Goal: Register for event/course

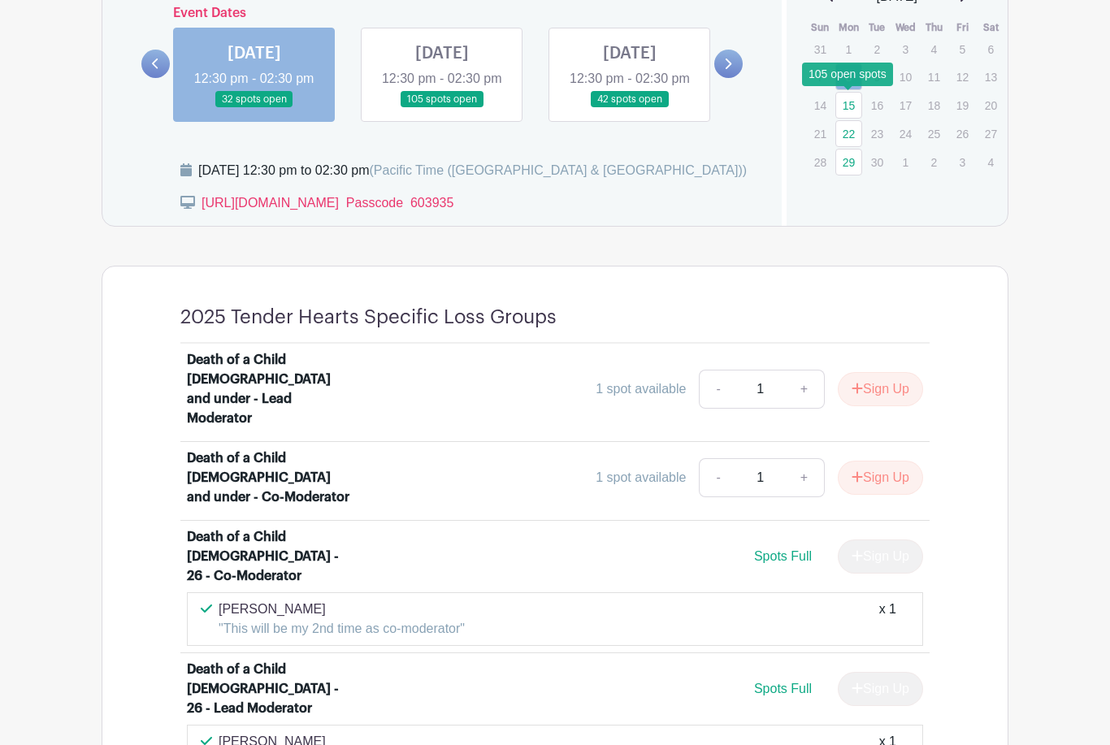
scroll to position [997, 0]
click at [850, 108] on link "15" at bounding box center [848, 105] width 27 height 27
click at [851, 108] on link "15" at bounding box center [848, 105] width 27 height 27
click at [850, 116] on link "15" at bounding box center [848, 105] width 27 height 27
click at [854, 105] on link "15" at bounding box center [848, 105] width 27 height 27
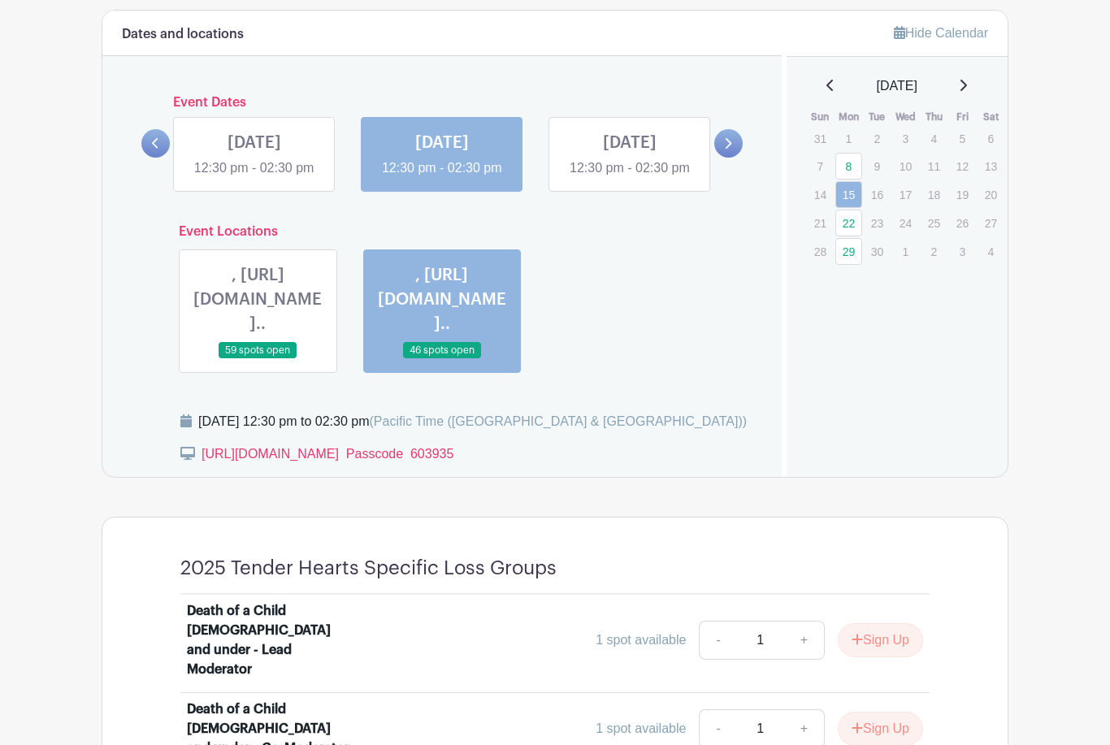
scroll to position [906, 0]
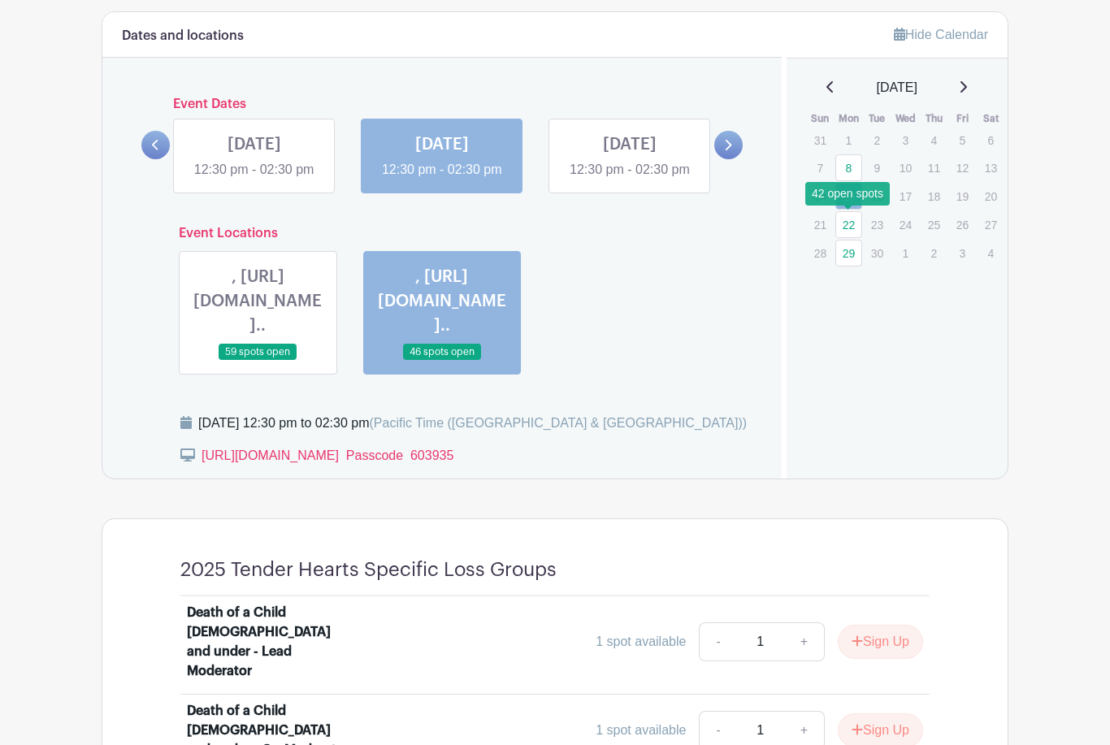
click at [849, 228] on link "22" at bounding box center [848, 224] width 27 height 27
click at [851, 223] on link "22" at bounding box center [848, 224] width 27 height 27
click at [856, 228] on link "22" at bounding box center [848, 224] width 27 height 27
click at [852, 224] on link "22" at bounding box center [848, 224] width 27 height 27
click at [850, 217] on link "22" at bounding box center [848, 224] width 27 height 27
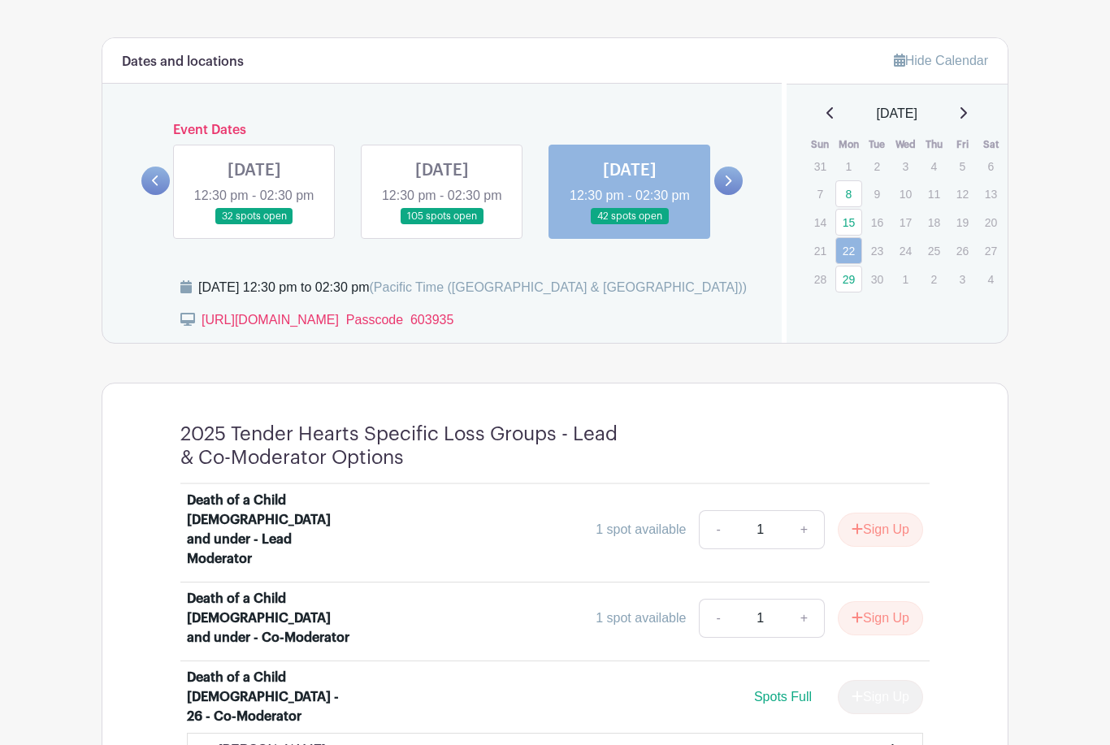
scroll to position [877, 0]
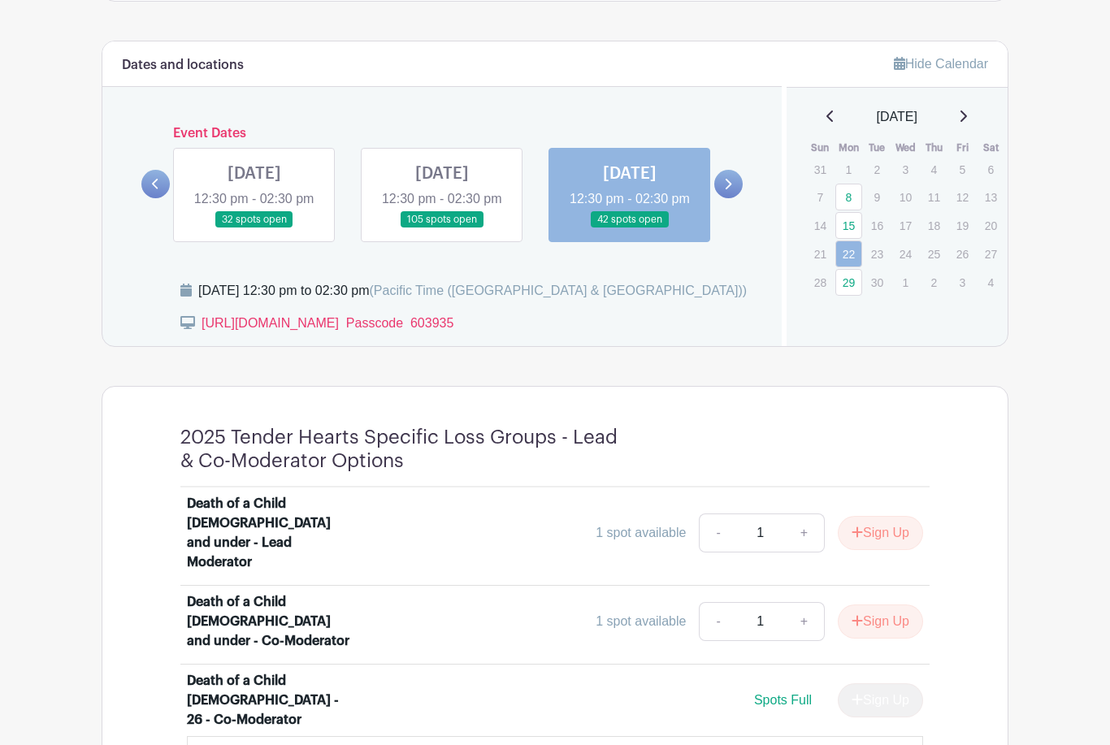
click at [733, 198] on link at bounding box center [728, 184] width 28 height 28
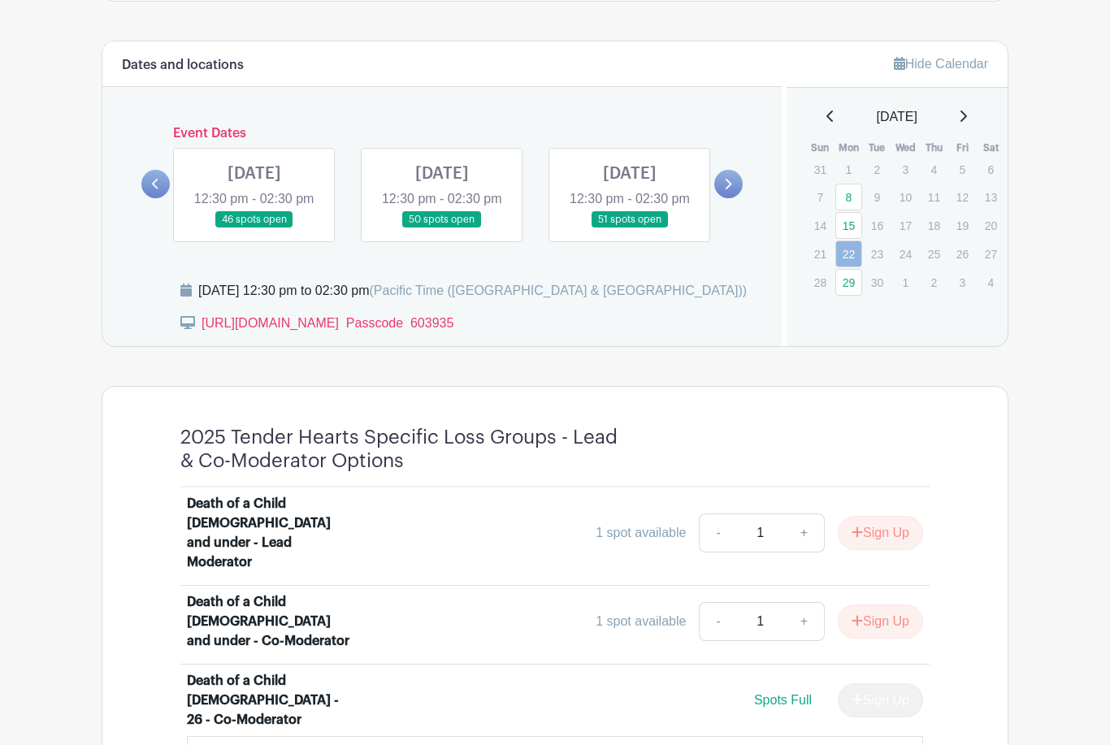
click at [442, 228] on link at bounding box center [442, 228] width 0 height 0
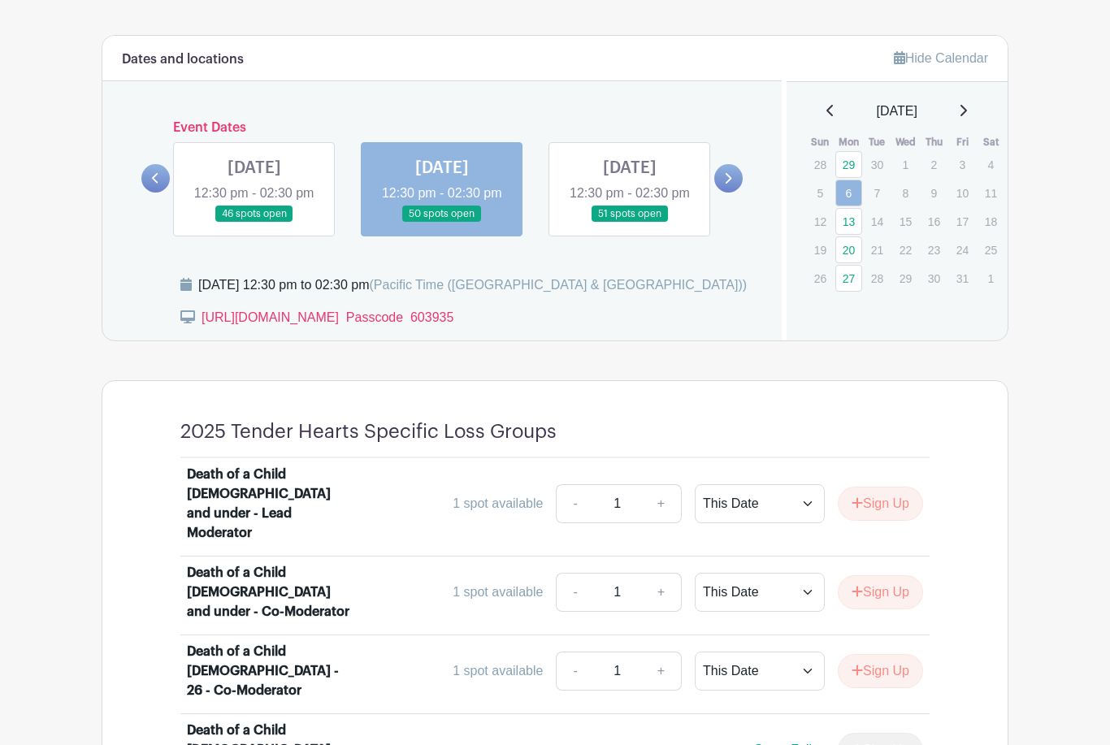
scroll to position [878, 0]
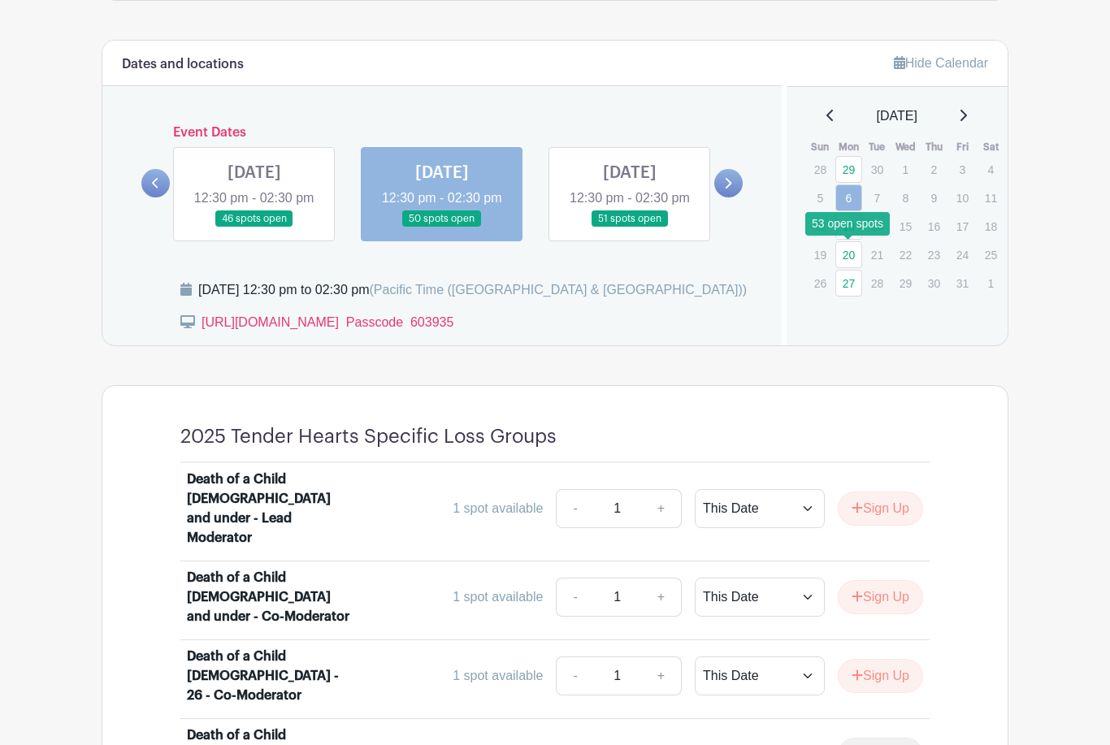
click at [850, 254] on link "20" at bounding box center [848, 254] width 27 height 27
click at [852, 259] on link "20" at bounding box center [848, 254] width 27 height 27
click at [850, 257] on link "20" at bounding box center [848, 254] width 27 height 27
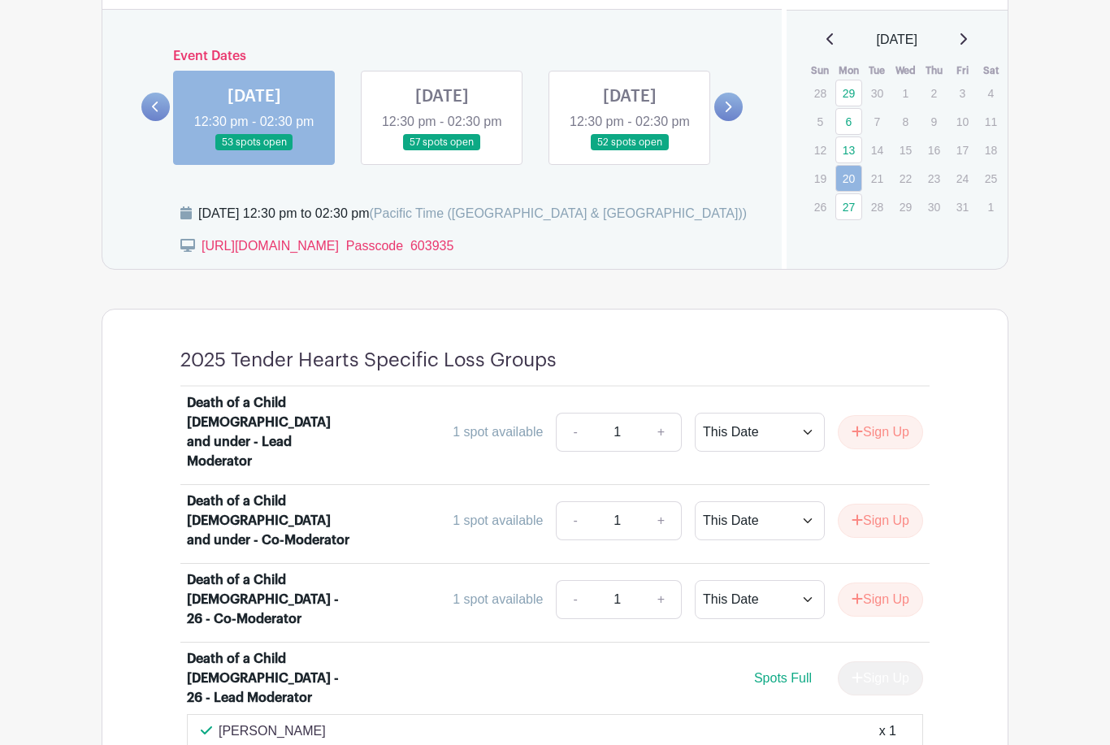
scroll to position [753, 0]
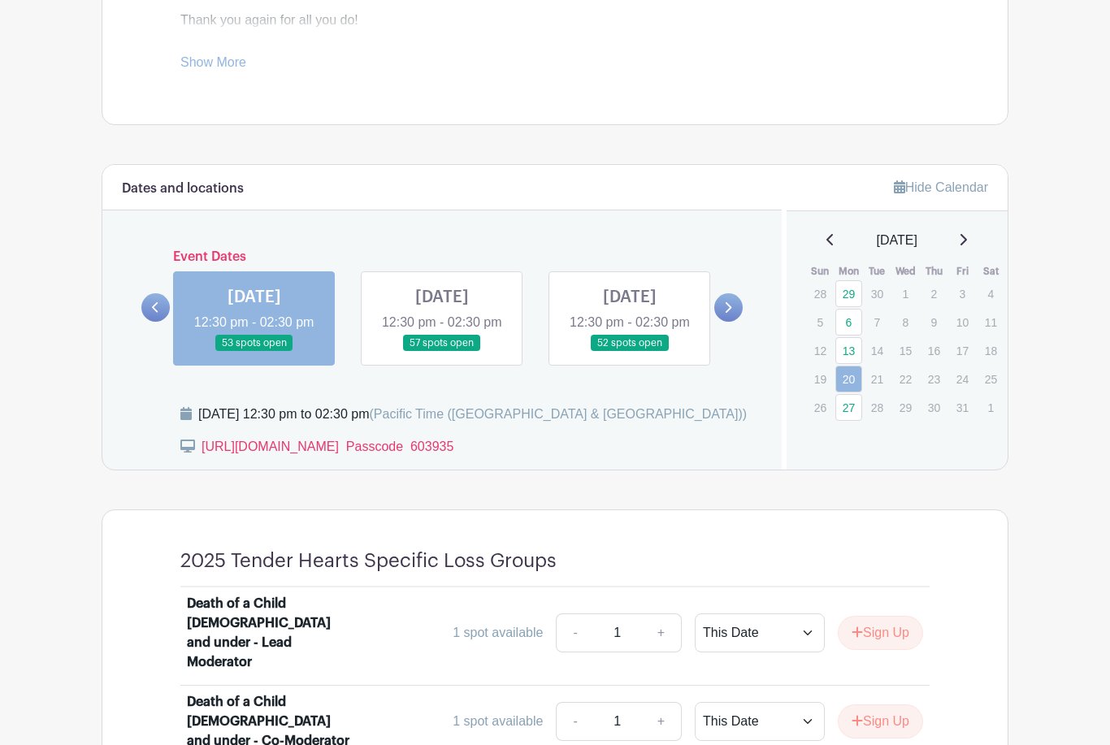
click at [961, 241] on div "[DATE]" at bounding box center [897, 241] width 183 height 20
click at [967, 240] on icon at bounding box center [963, 239] width 7 height 11
click at [966, 243] on icon at bounding box center [963, 239] width 8 height 13
click at [967, 235] on icon at bounding box center [963, 239] width 8 height 13
click at [967, 234] on icon at bounding box center [963, 239] width 8 height 13
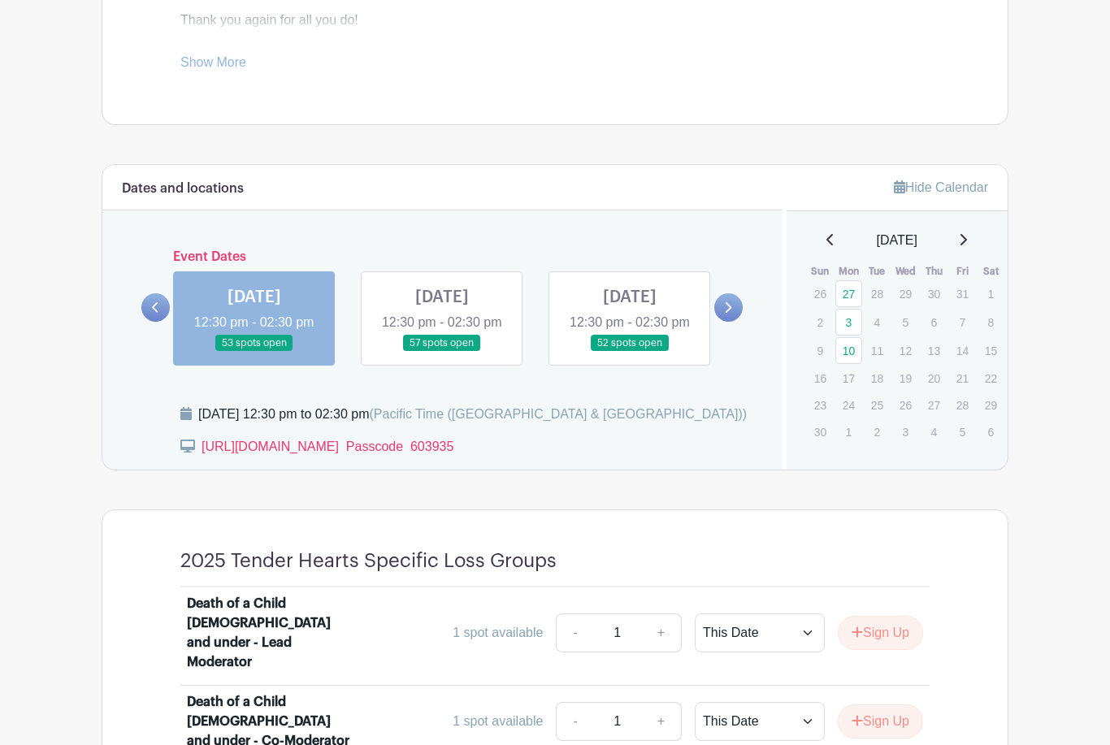
click at [630, 352] on link at bounding box center [630, 352] width 0 height 0
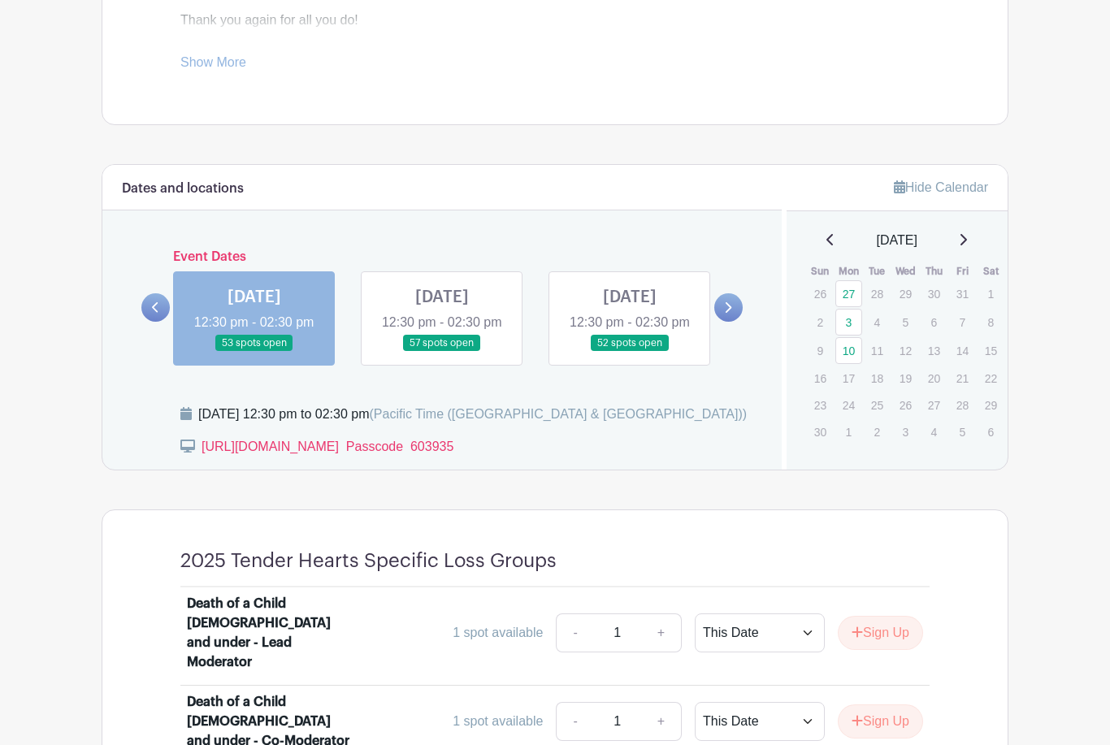
click at [630, 352] on link at bounding box center [630, 352] width 0 height 0
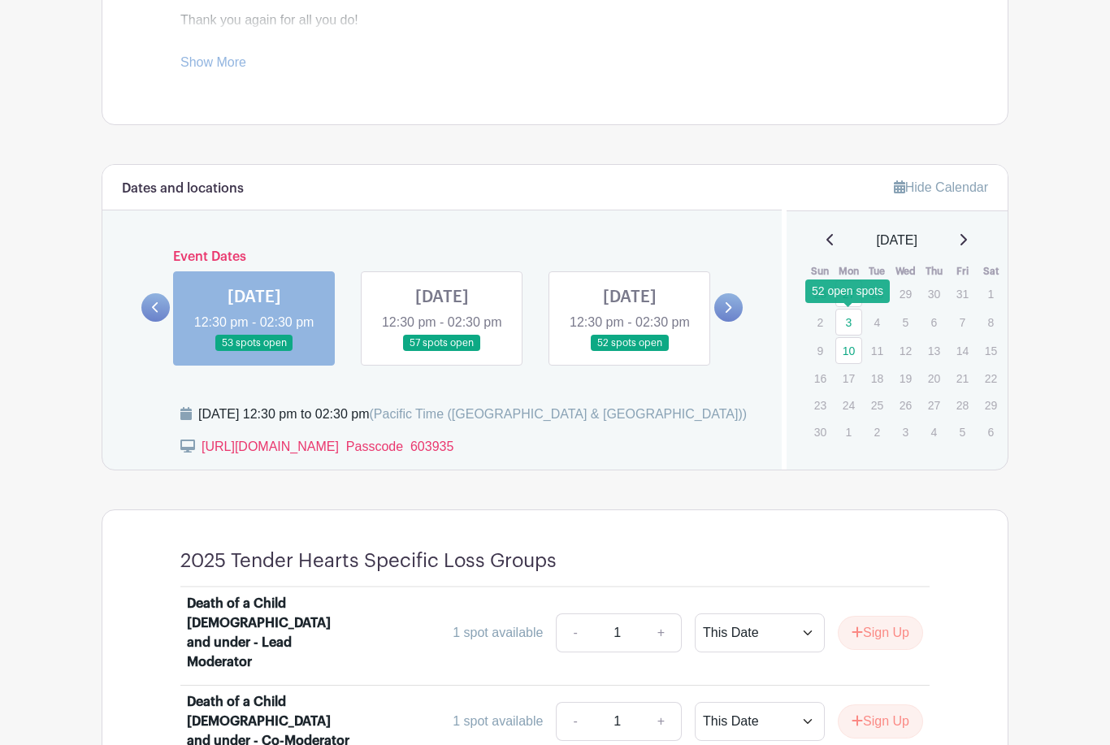
click at [848, 323] on link "3" at bounding box center [848, 322] width 27 height 27
click at [850, 322] on link "3" at bounding box center [848, 322] width 27 height 27
click at [848, 316] on link "3" at bounding box center [848, 322] width 27 height 27
click at [855, 319] on link "3" at bounding box center [848, 322] width 27 height 27
click at [851, 319] on link "3" at bounding box center [848, 322] width 27 height 27
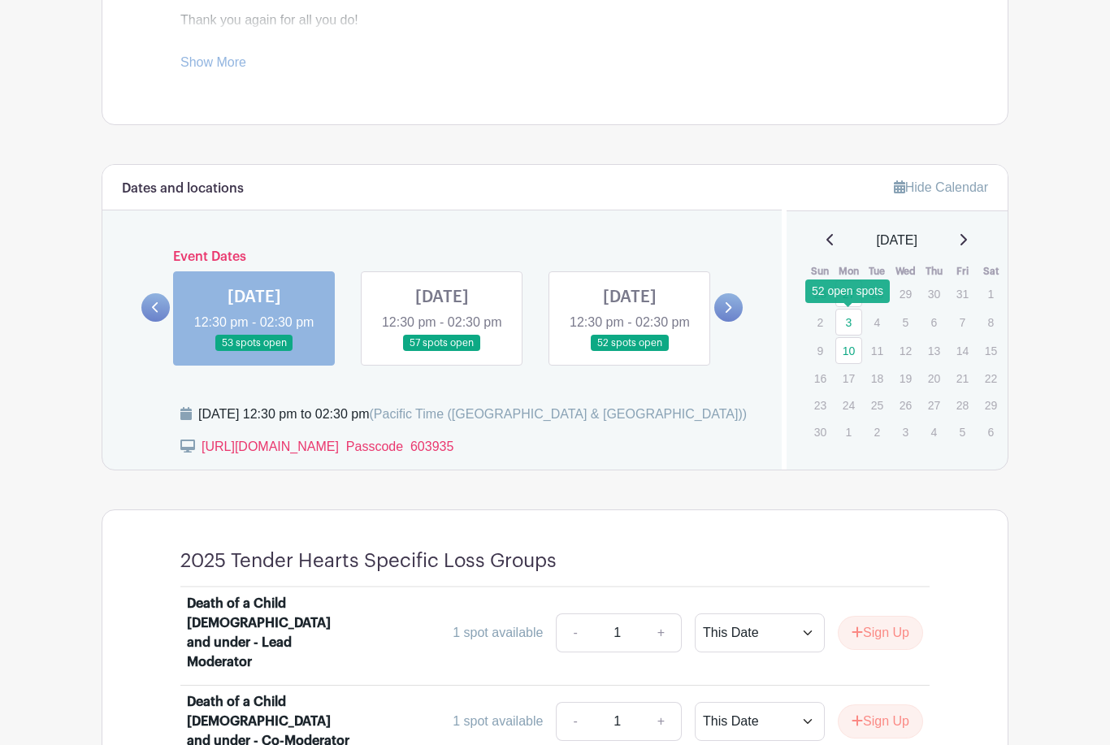
click at [849, 319] on link "3" at bounding box center [848, 322] width 27 height 27
click at [842, 311] on link "3" at bounding box center [848, 322] width 27 height 27
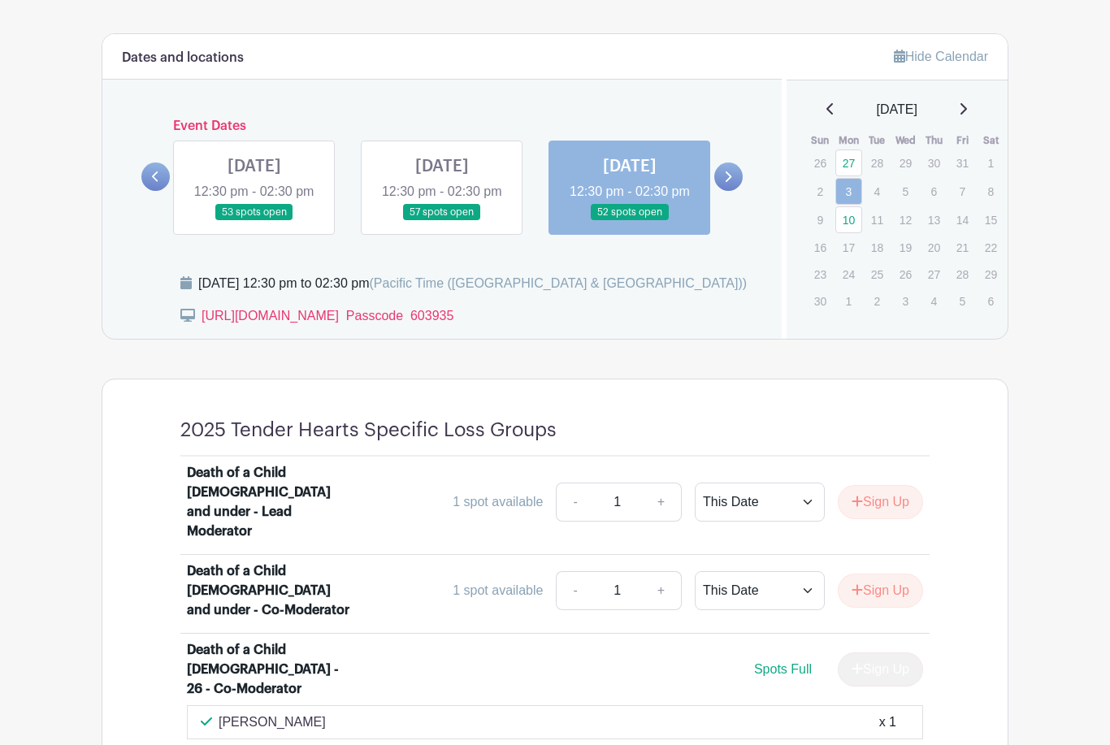
scroll to position [868, 0]
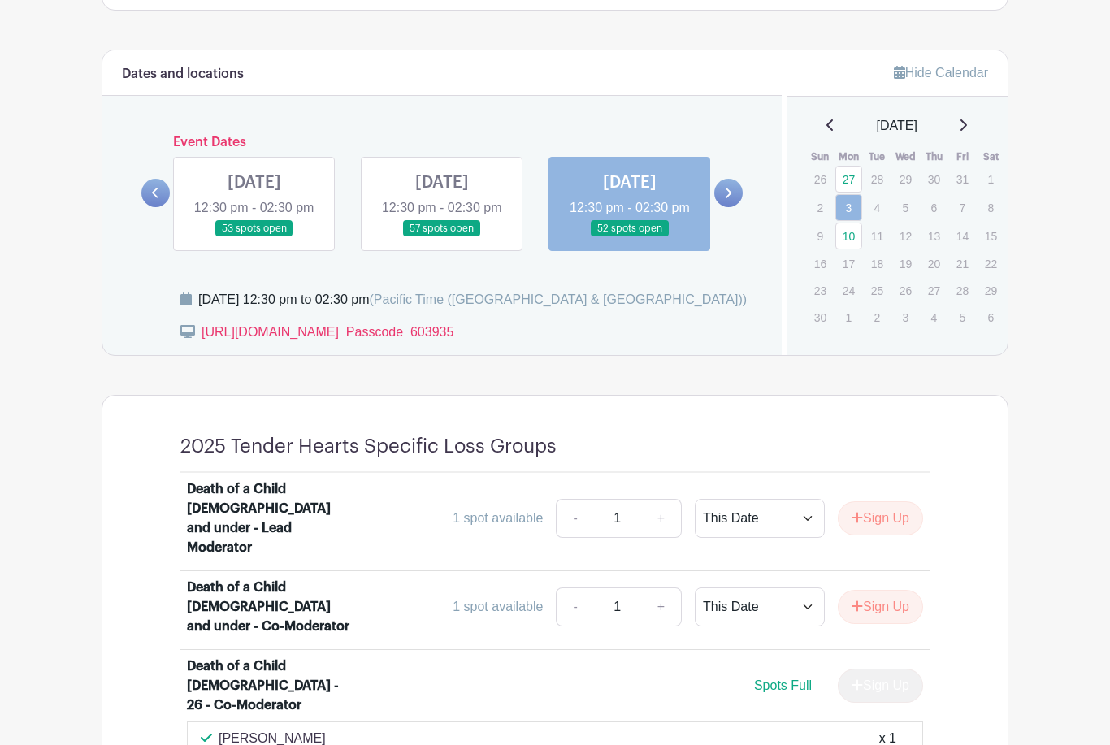
click at [163, 205] on link at bounding box center [155, 193] width 28 height 28
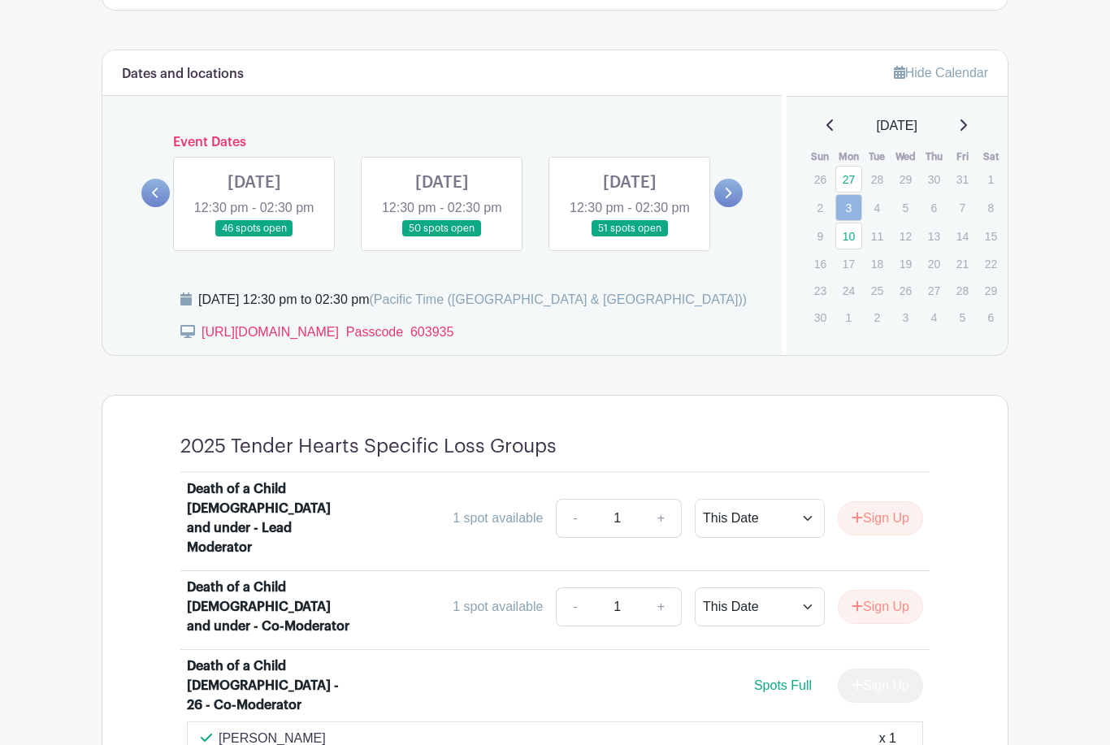
click at [160, 207] on link at bounding box center [155, 193] width 28 height 28
click at [254, 237] on link at bounding box center [254, 237] width 0 height 0
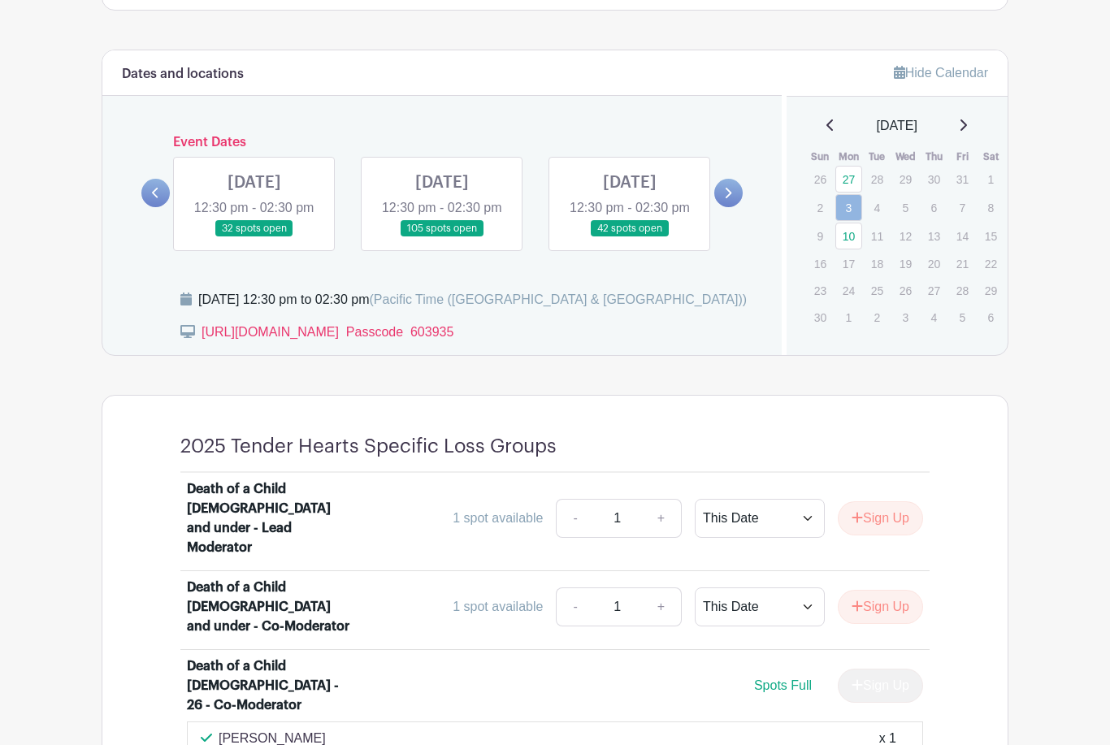
click at [254, 237] on link at bounding box center [254, 237] width 0 height 0
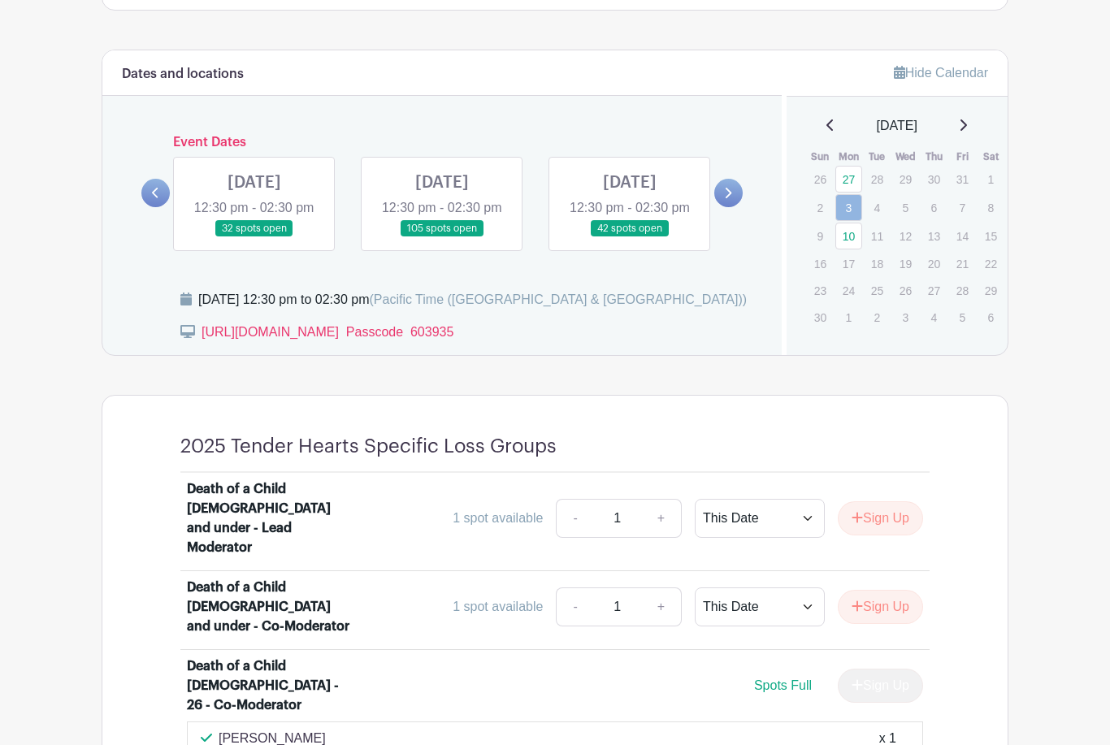
click at [254, 237] on link at bounding box center [254, 237] width 0 height 0
click at [826, 116] on link at bounding box center [830, 126] width 8 height 20
click at [826, 123] on icon at bounding box center [830, 125] width 8 height 13
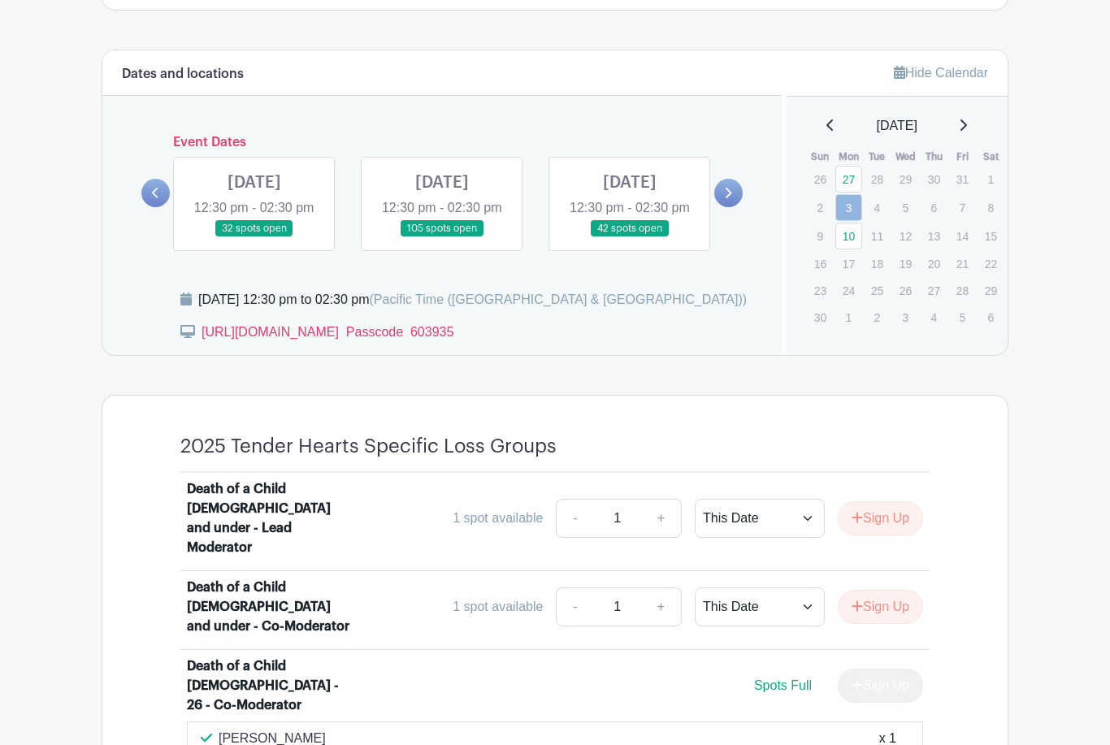
click at [817, 135] on div "[DATE] Sun Mon Tue Wed Thu Fri Sat 26 27 28 29 30 31 1 2 3 4 5 6 7 8 9 10 11 12…" at bounding box center [897, 223] width 183 height 215
click at [254, 237] on link at bounding box center [254, 237] width 0 height 0
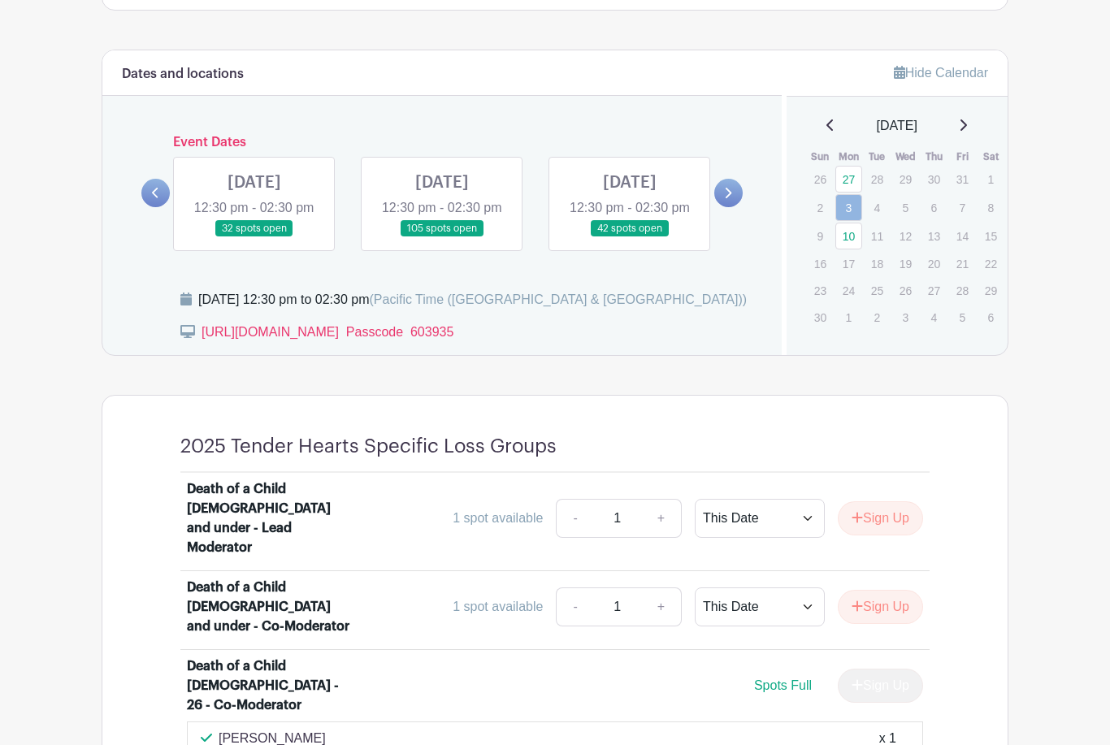
click at [254, 237] on link at bounding box center [254, 237] width 0 height 0
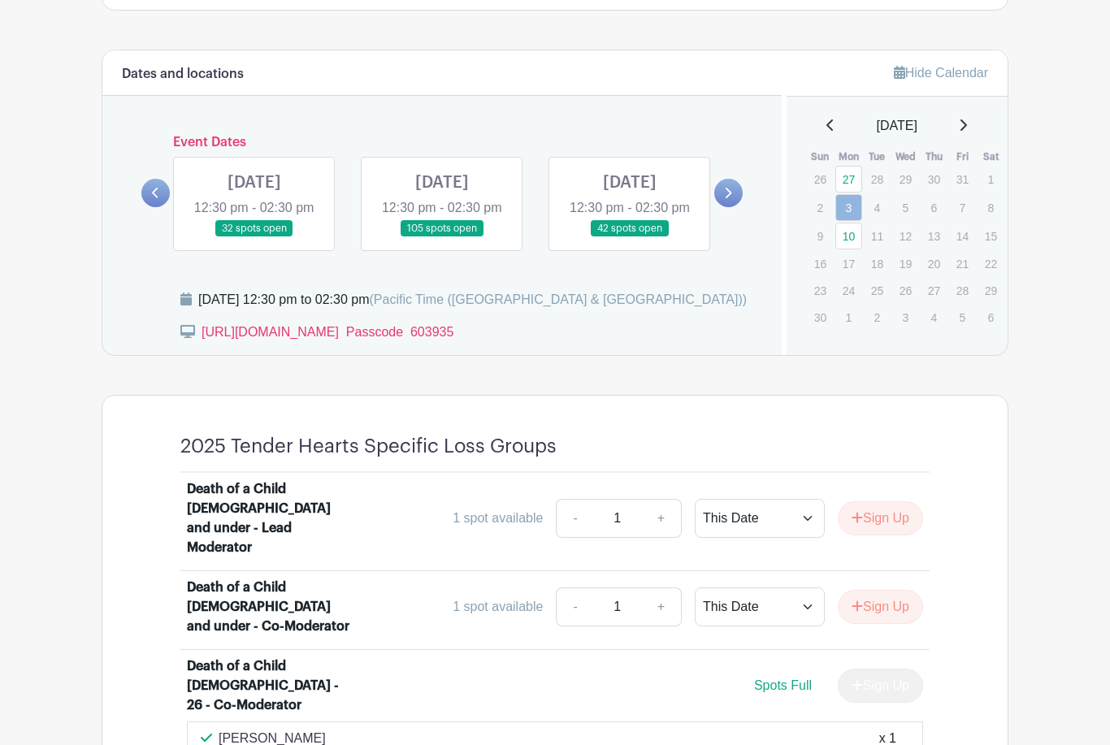
click at [254, 237] on link at bounding box center [254, 237] width 0 height 0
click at [442, 237] on link at bounding box center [442, 237] width 0 height 0
click at [254, 237] on link at bounding box center [254, 237] width 0 height 0
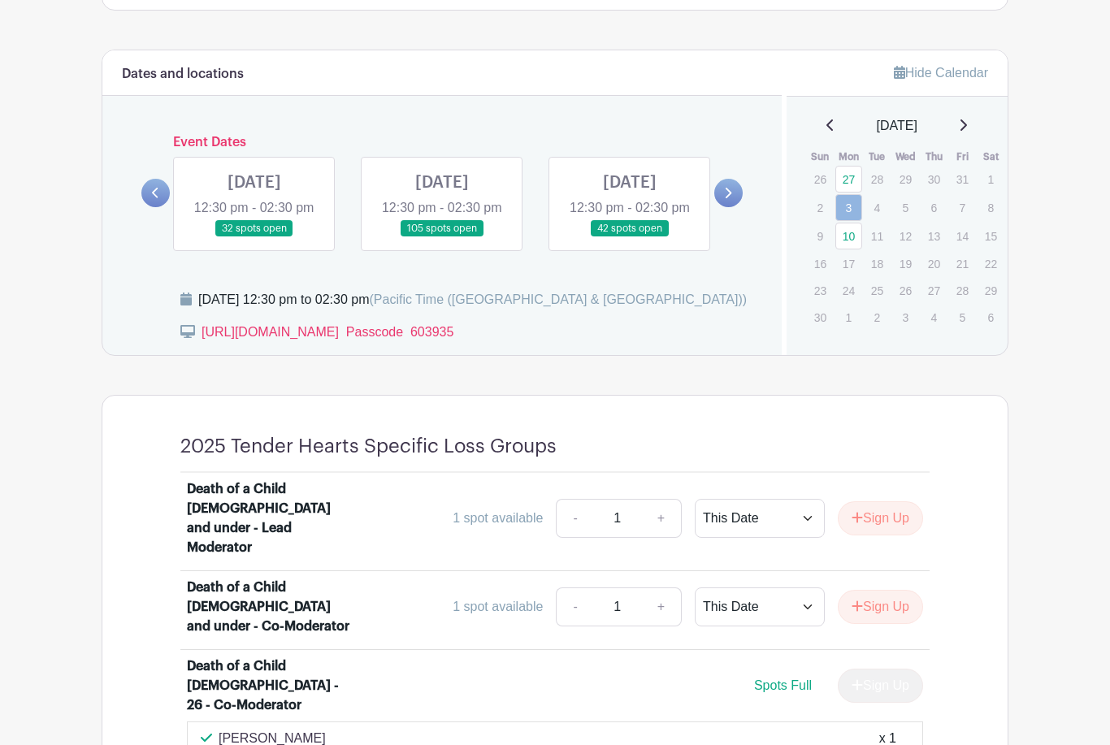
click at [442, 237] on link at bounding box center [442, 237] width 0 height 0
click at [630, 237] on link at bounding box center [630, 237] width 0 height 0
click at [254, 237] on link at bounding box center [254, 237] width 0 height 0
click at [442, 237] on link at bounding box center [442, 237] width 0 height 0
click at [630, 237] on link at bounding box center [630, 237] width 0 height 0
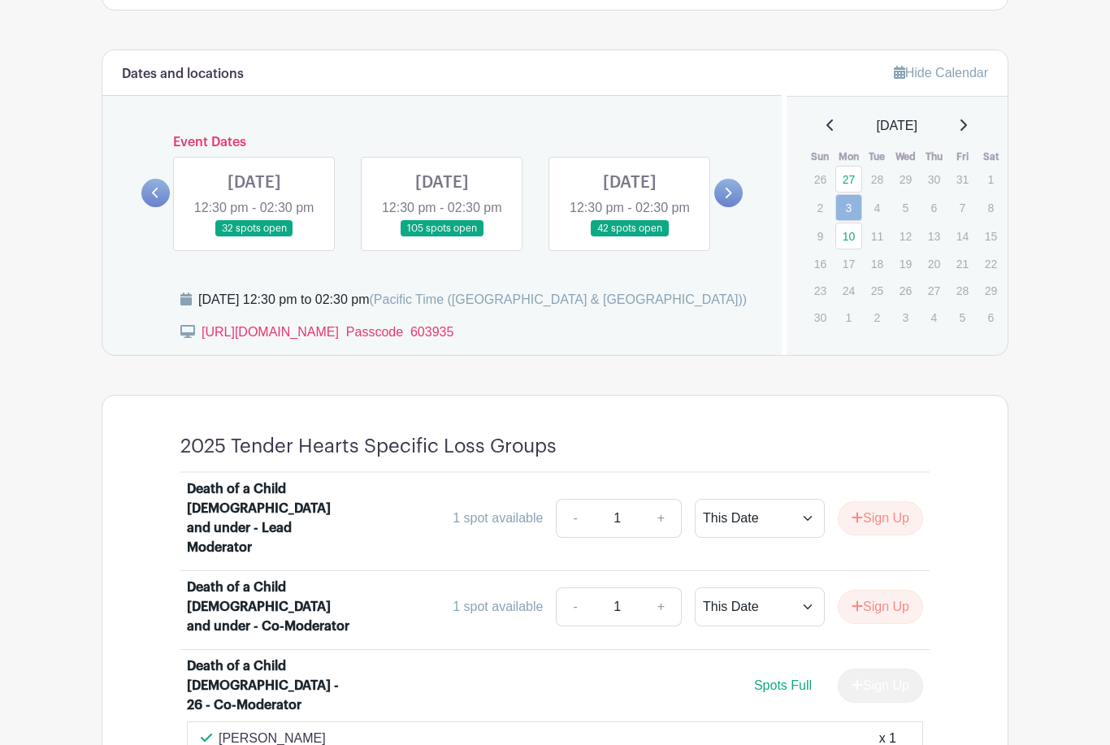
click at [254, 237] on link at bounding box center [254, 237] width 0 height 0
click at [442, 237] on link at bounding box center [442, 237] width 0 height 0
click at [254, 237] on link at bounding box center [254, 237] width 0 height 0
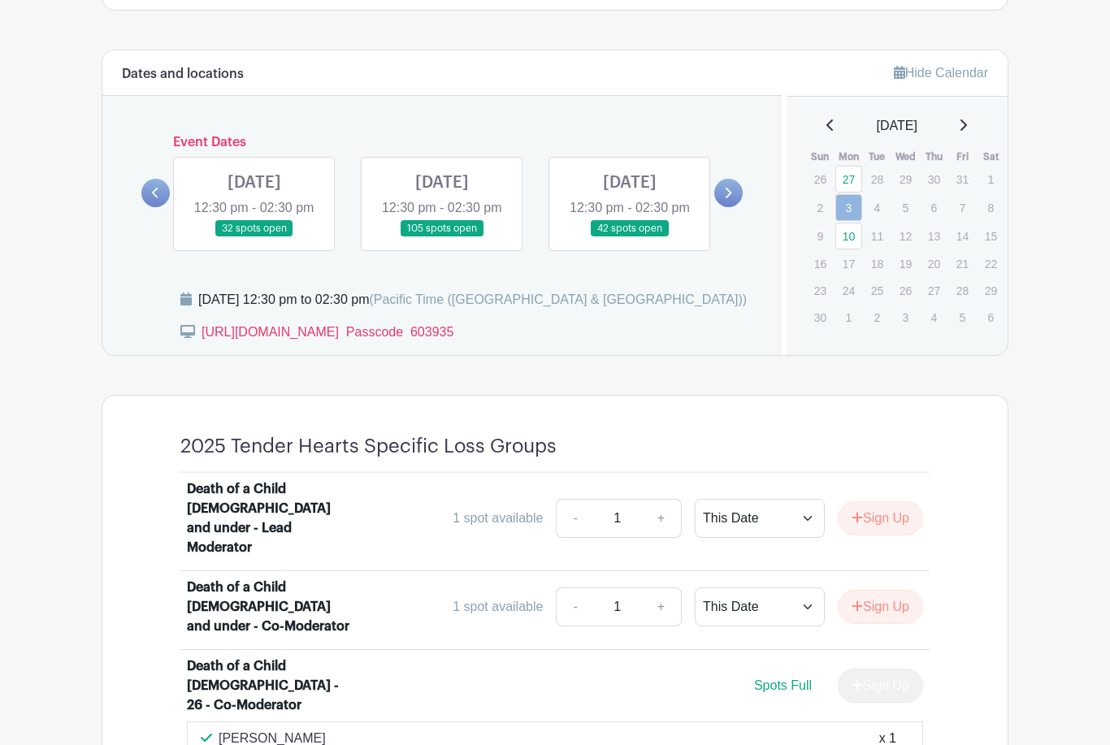
click at [254, 237] on link at bounding box center [254, 237] width 0 height 0
click at [843, 241] on link "10" at bounding box center [848, 236] width 27 height 27
click at [860, 244] on link "10" at bounding box center [848, 236] width 27 height 27
click at [860, 232] on link "10" at bounding box center [848, 236] width 27 height 27
click at [860, 239] on link "10" at bounding box center [848, 236] width 27 height 27
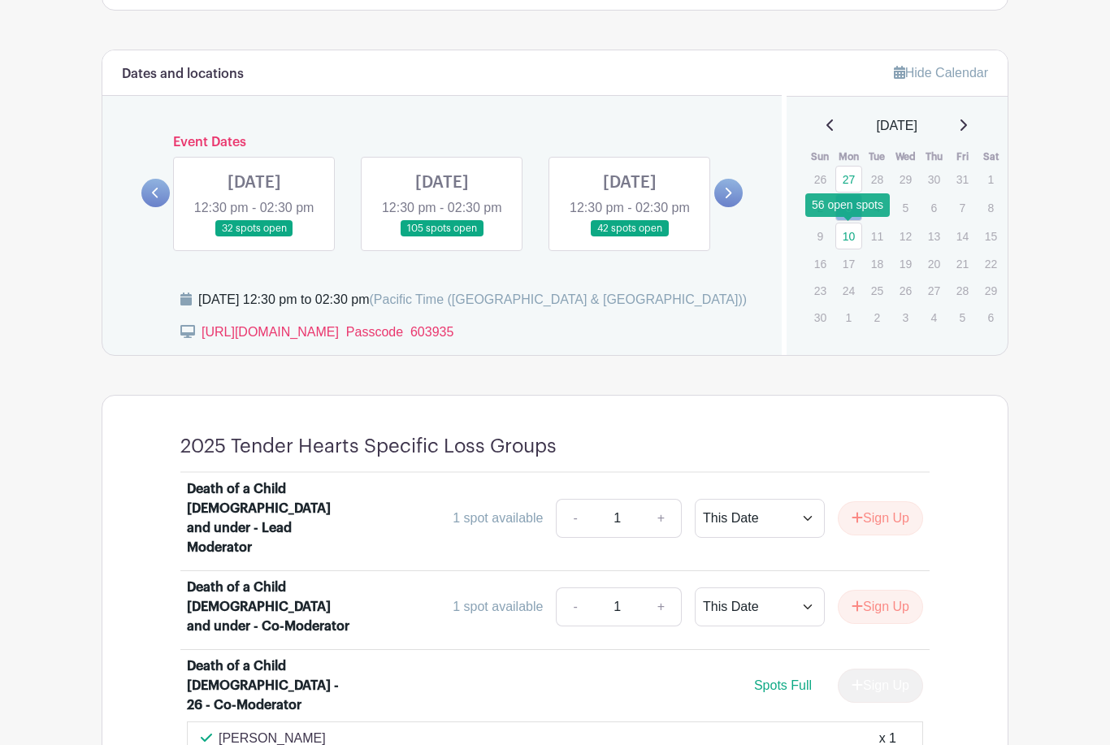
click at [852, 244] on link "10" at bounding box center [848, 236] width 27 height 27
click at [853, 242] on link "10" at bounding box center [848, 236] width 27 height 27
click at [843, 172] on link "27" at bounding box center [848, 179] width 27 height 27
click at [848, 173] on link "27" at bounding box center [848, 179] width 27 height 27
click at [851, 188] on link "27" at bounding box center [848, 179] width 27 height 27
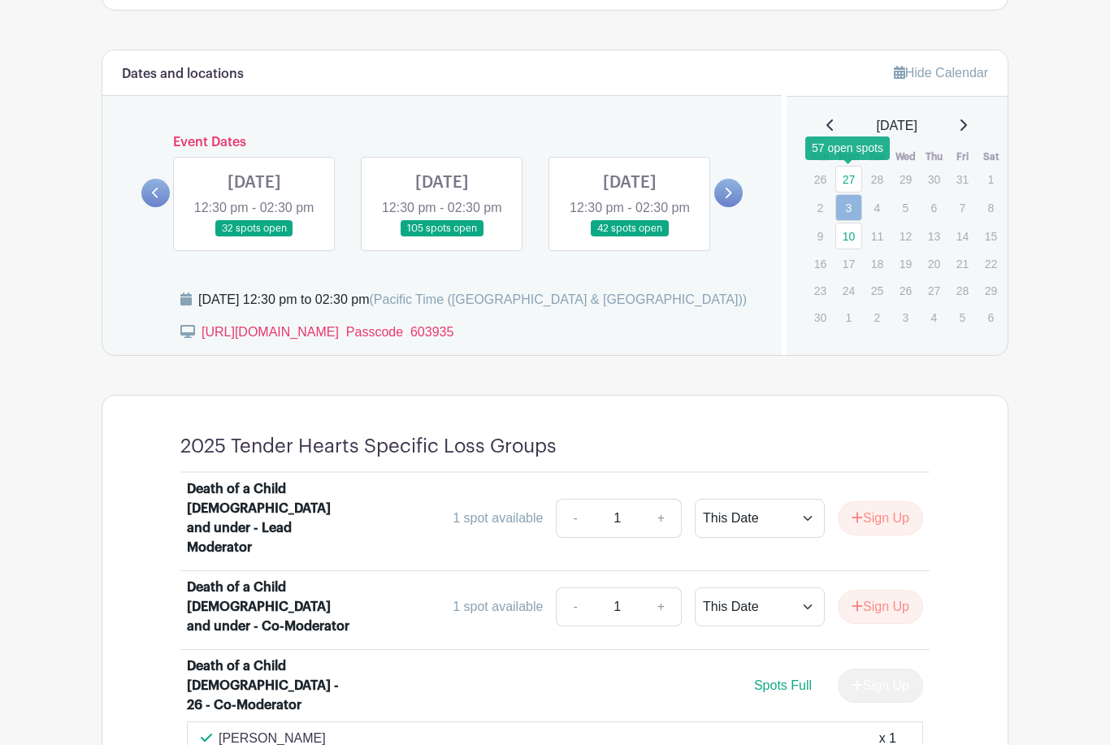
click at [853, 187] on link "27" at bounding box center [848, 179] width 27 height 27
click at [849, 177] on link "27" at bounding box center [848, 179] width 27 height 27
click at [837, 171] on link "27" at bounding box center [848, 179] width 27 height 27
click at [846, 191] on link "27" at bounding box center [848, 179] width 27 height 27
click at [850, 202] on link "3" at bounding box center [848, 207] width 27 height 27
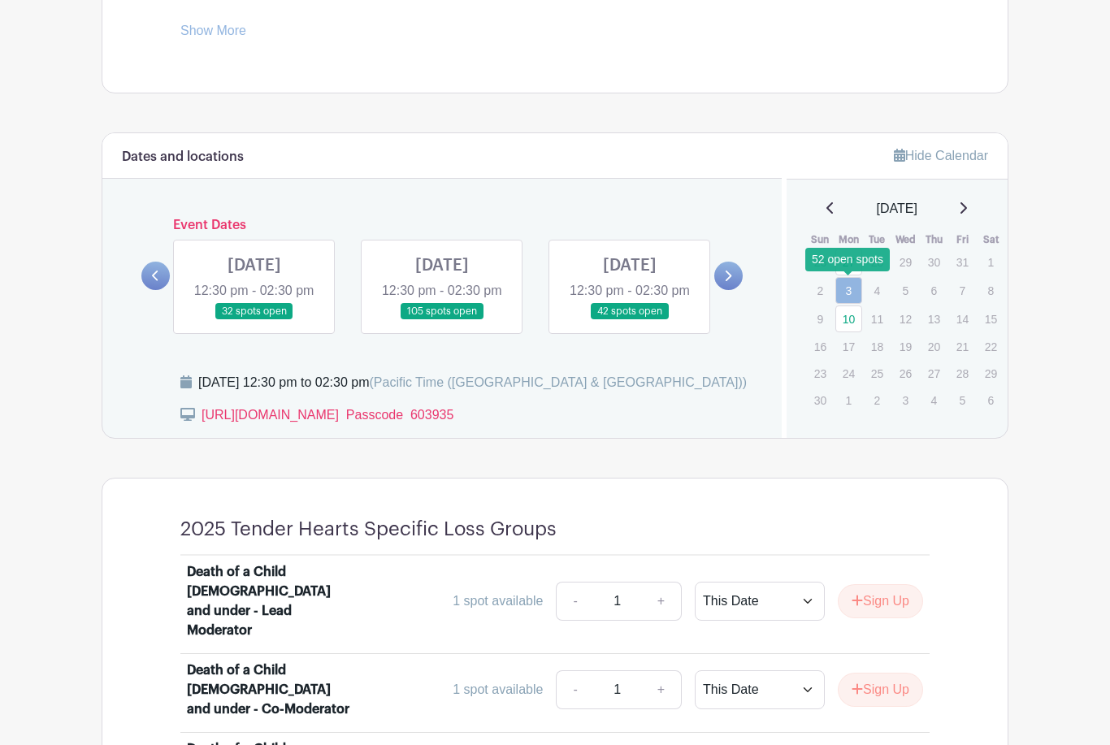
scroll to position [781, 0]
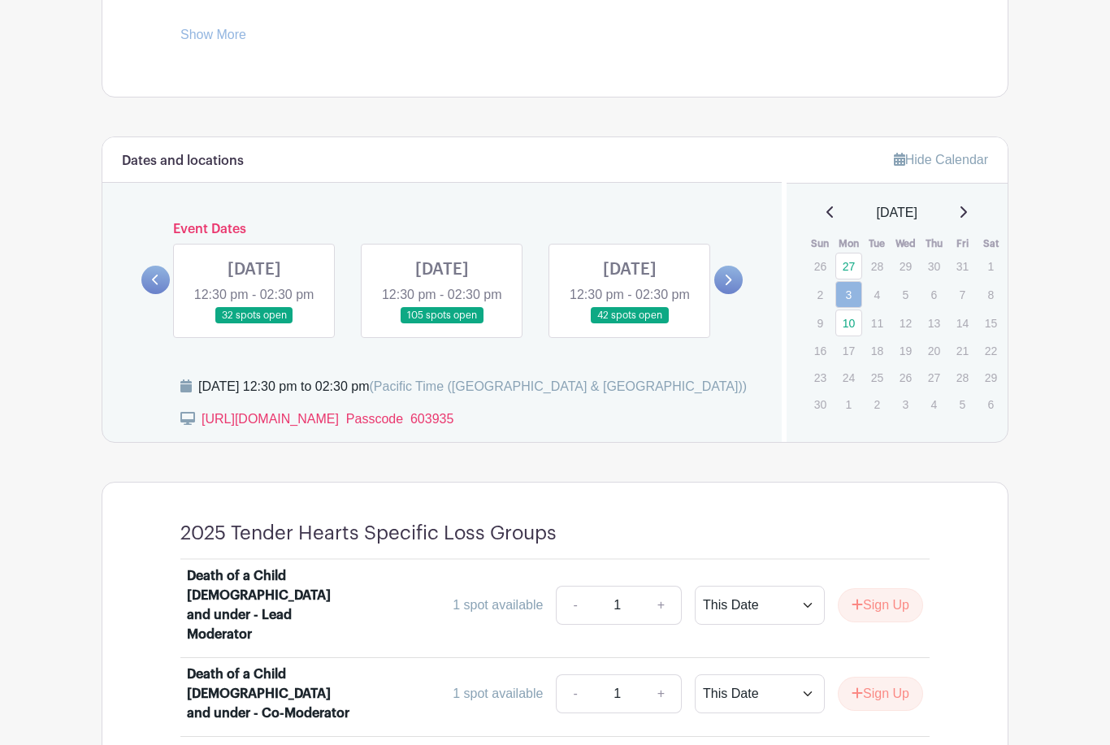
click at [254, 324] on link at bounding box center [254, 324] width 0 height 0
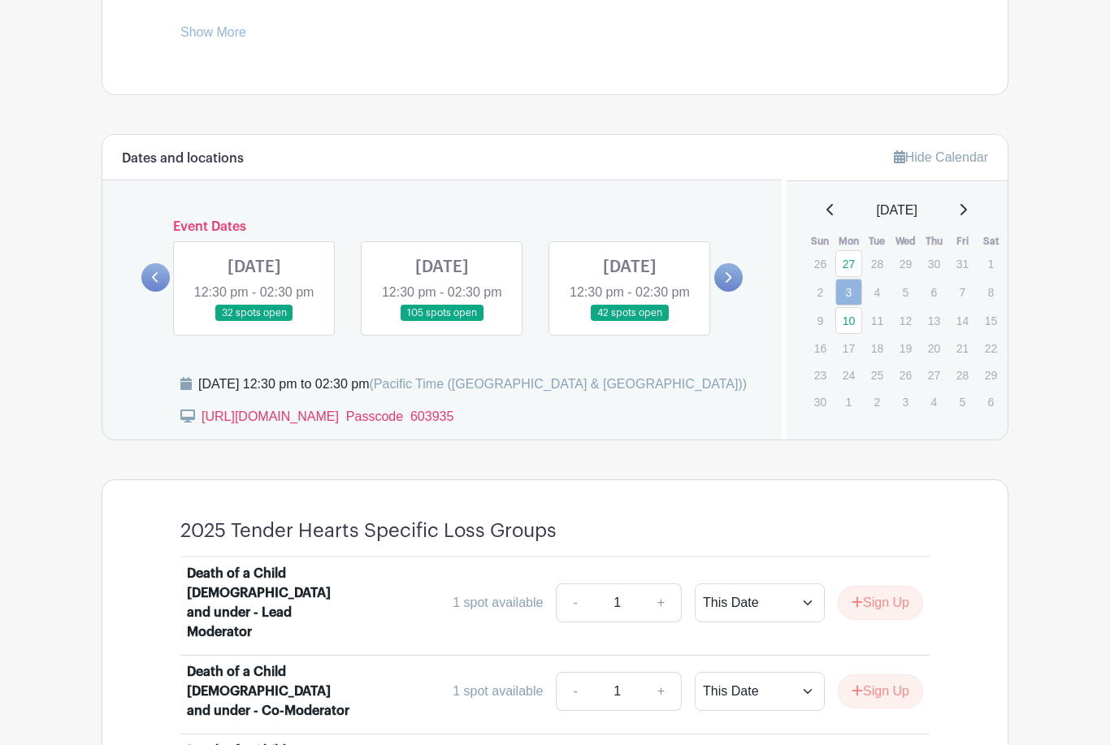
scroll to position [782, 0]
click at [254, 323] on link at bounding box center [254, 323] width 0 height 0
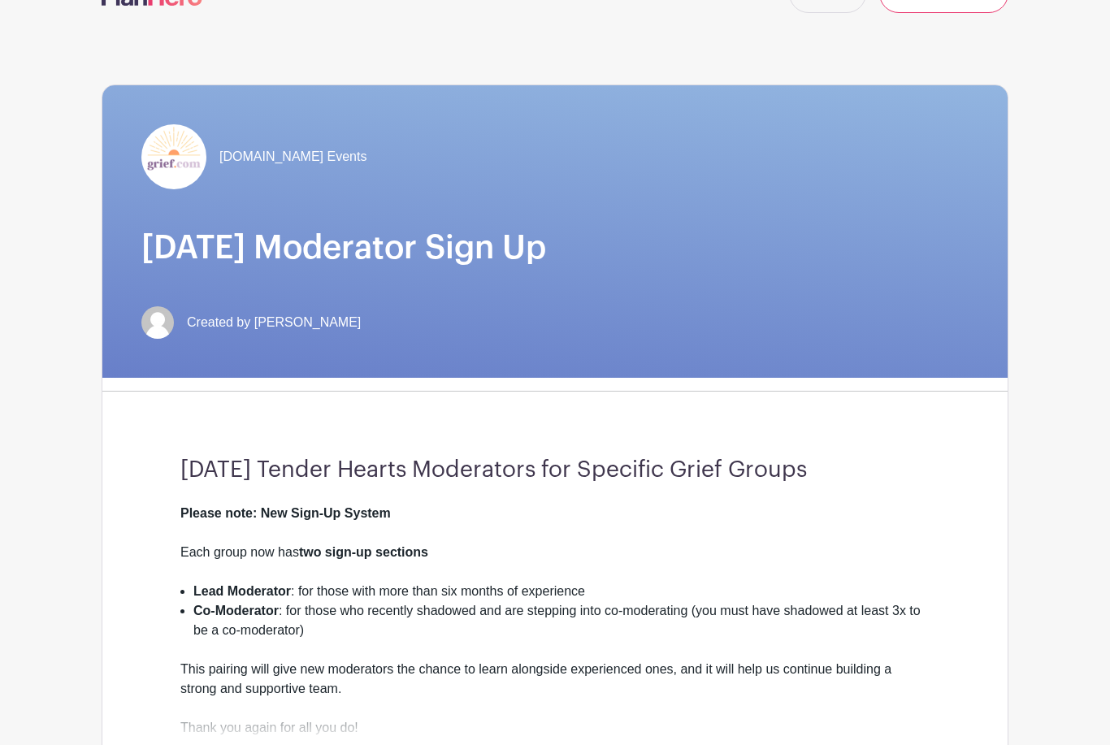
scroll to position [0, 0]
